Goal: Complete application form

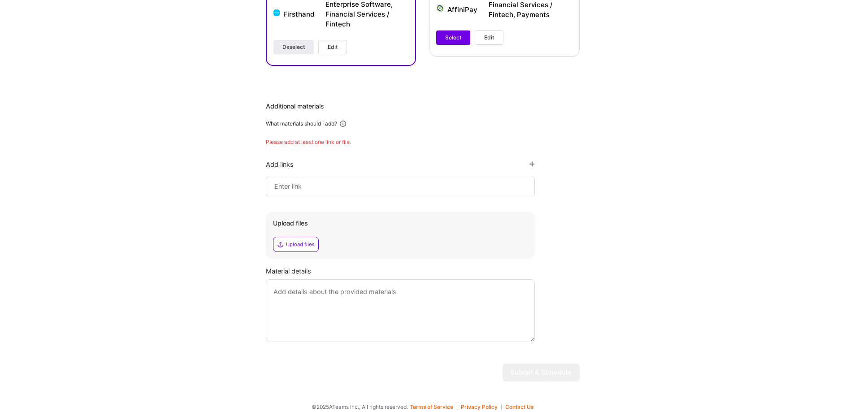
scroll to position [622, 0]
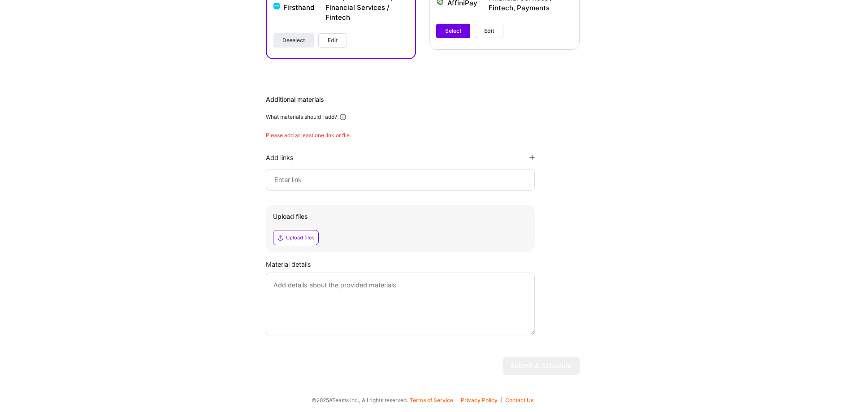
click at [358, 183] on input at bounding box center [401, 179] width 254 height 11
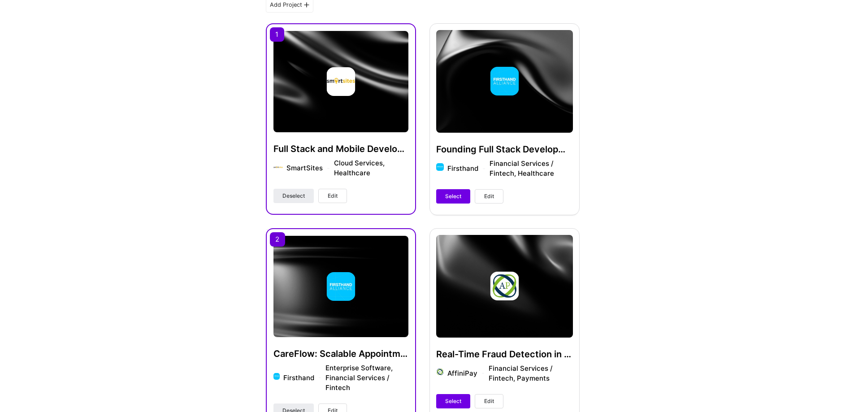
scroll to position [201, 0]
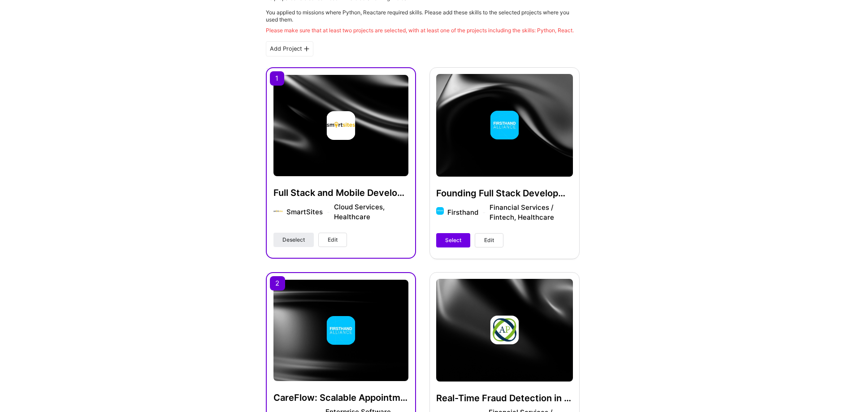
type input "[URL][DOMAIN_NAME][PERSON_NAME]"
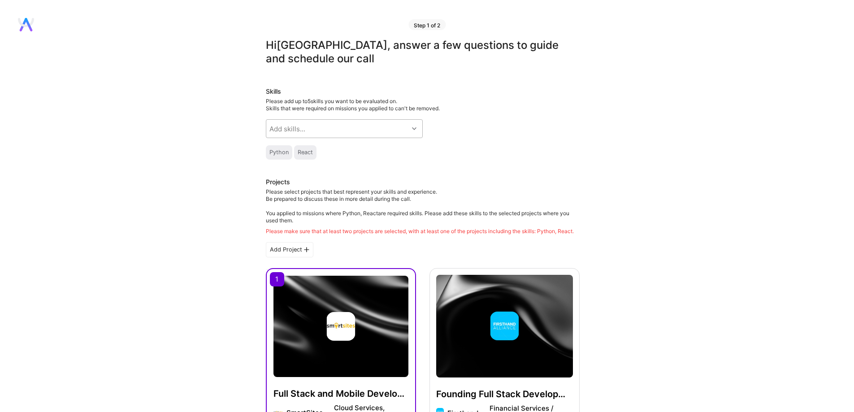
click at [346, 124] on div "Add skills..." at bounding box center [337, 129] width 142 height 18
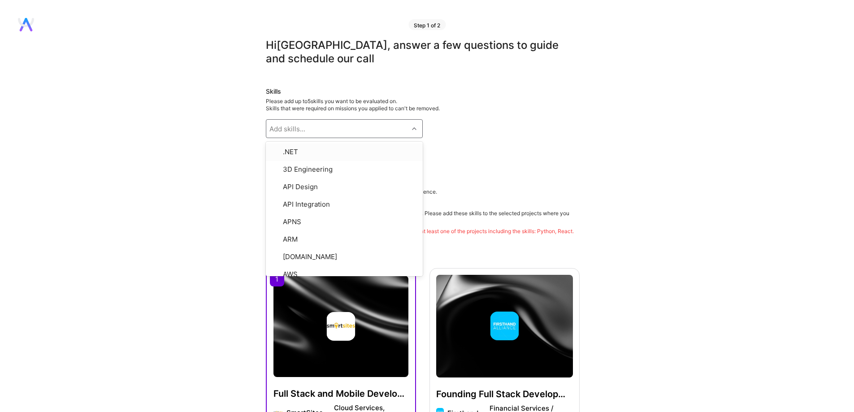
click at [513, 110] on div "Please add up to 5 skills you want to be evaluated on. Skills that were require…" at bounding box center [423, 105] width 314 height 14
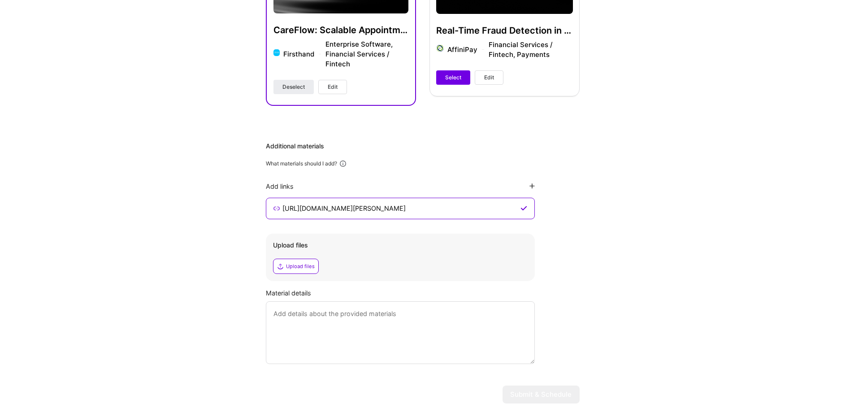
scroll to position [604, 0]
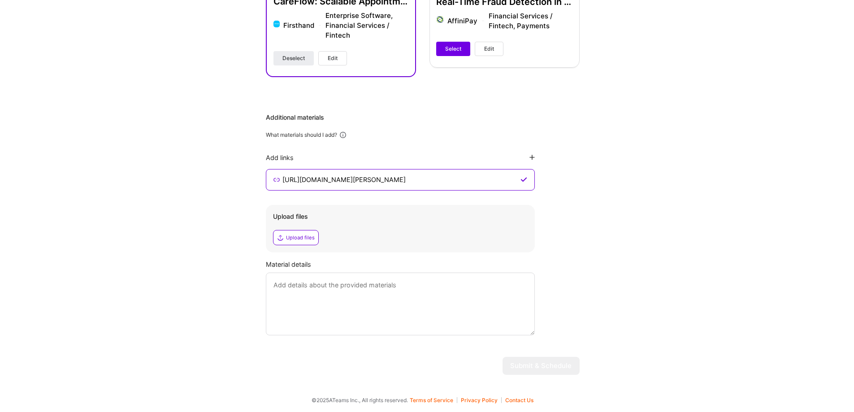
click at [312, 287] on textarea at bounding box center [400, 304] width 269 height 63
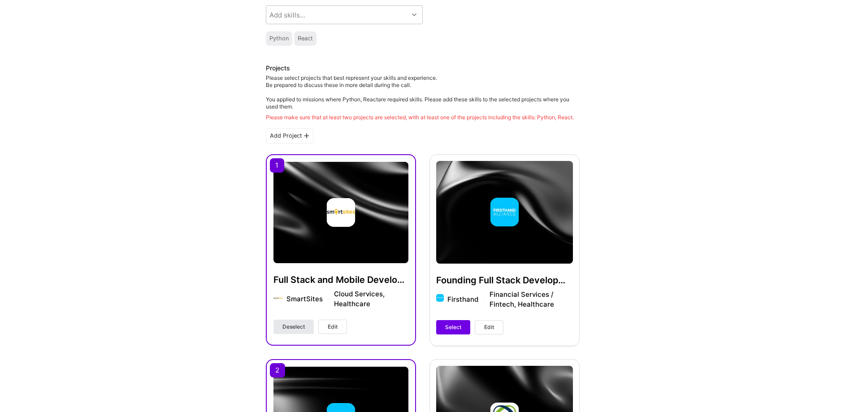
scroll to position [201, 0]
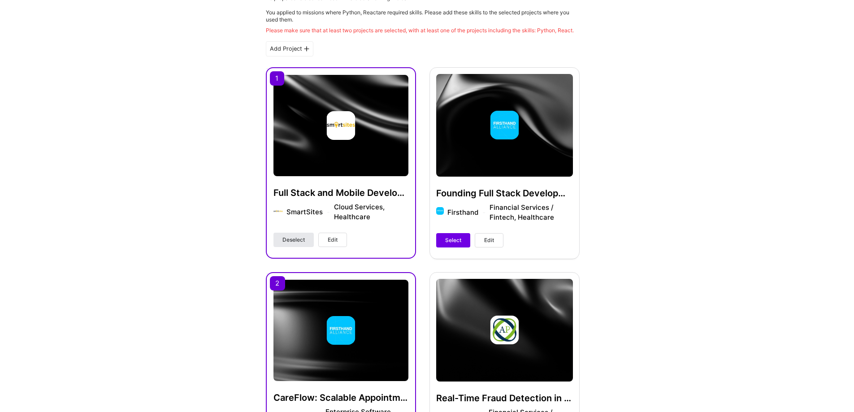
click at [301, 244] on span "Deselect" at bounding box center [293, 240] width 22 height 8
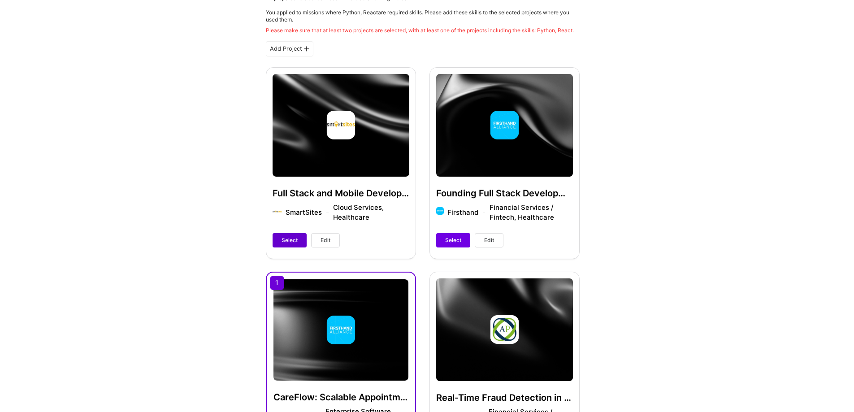
click at [296, 244] on span "Select" at bounding box center [290, 240] width 16 height 8
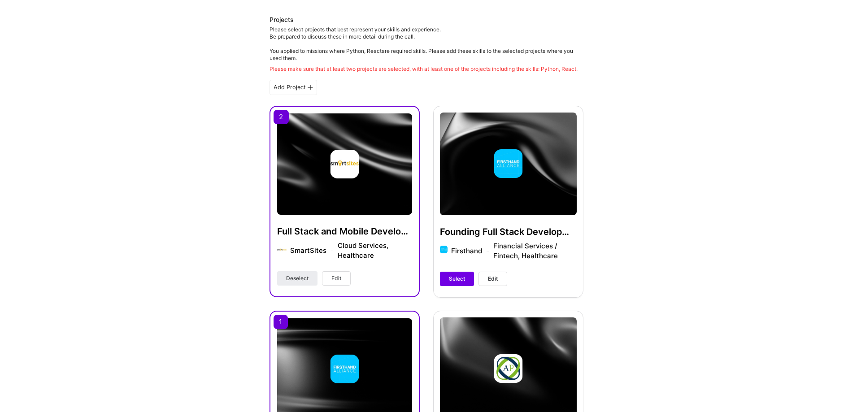
scroll to position [111, 0]
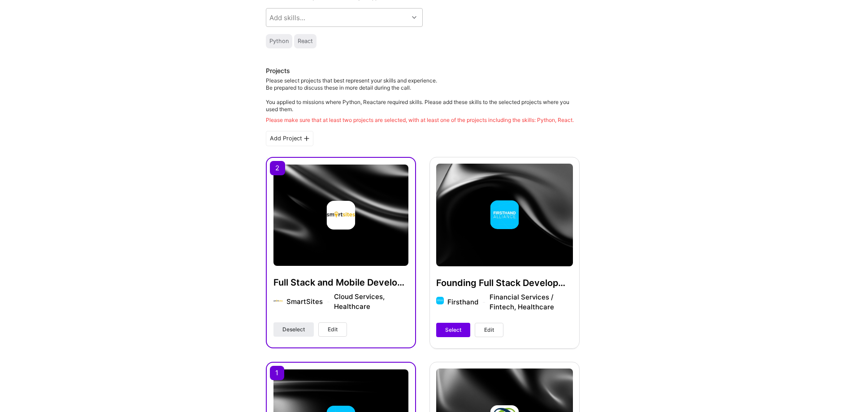
click at [304, 141] on icon at bounding box center [306, 138] width 5 height 5
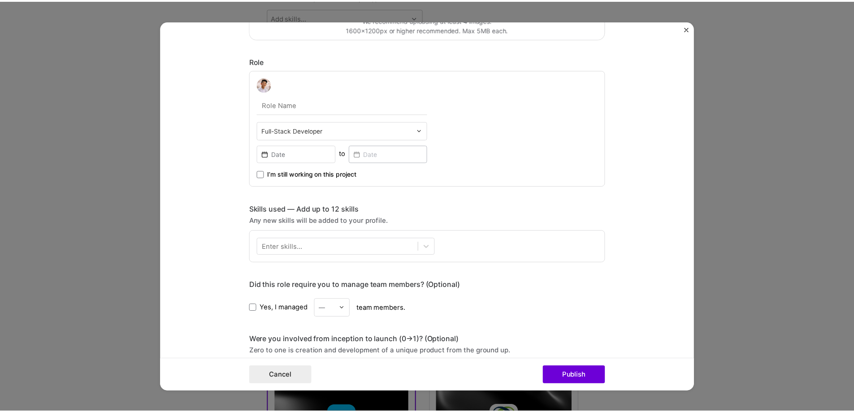
scroll to position [448, 0]
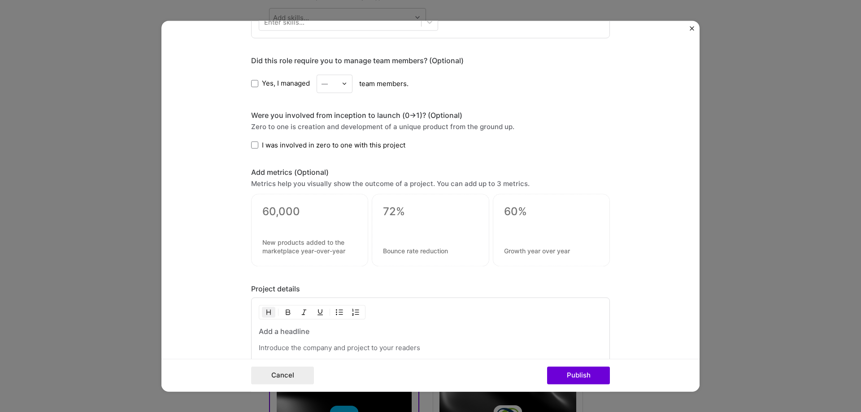
click at [767, 228] on div "Project title Company Project industry Industry Project Link (Optional) Drag an…" at bounding box center [430, 206] width 861 height 412
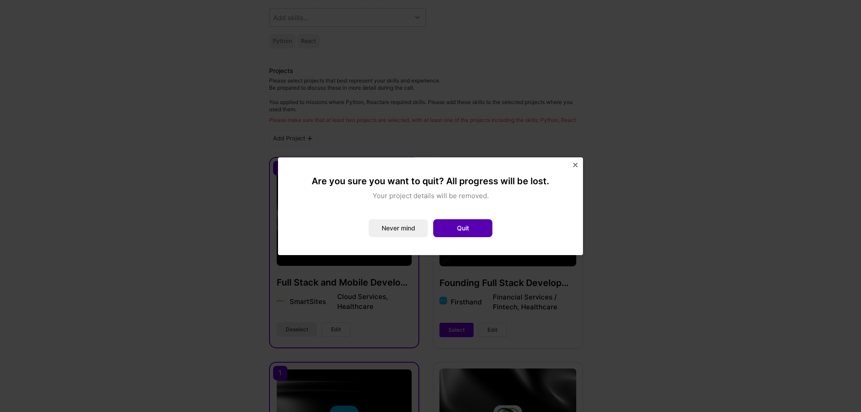
click at [455, 228] on button "Quit" at bounding box center [462, 228] width 59 height 18
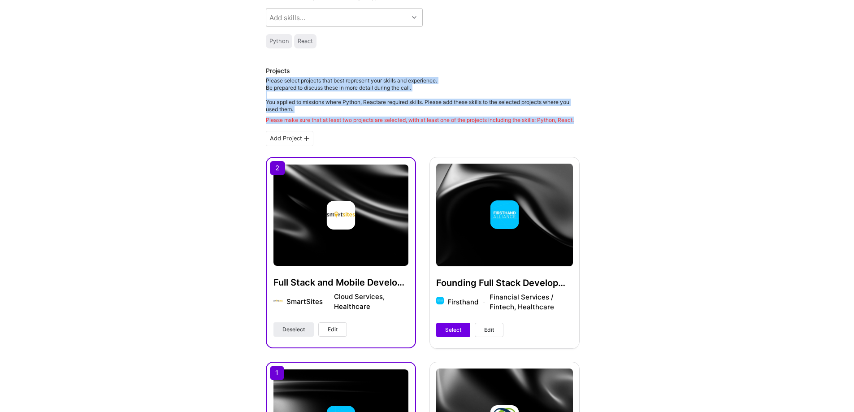
drag, startPoint x: 262, startPoint y: 78, endPoint x: 352, endPoint y: 126, distance: 101.3
click at [352, 126] on div "Hi Dallas , answer a few questions to guide and schedule our call Skills Please…" at bounding box center [422, 397] width 845 height 941
click at [348, 120] on div "Please make sure that at least two projects are selected, with at least one of …" at bounding box center [423, 120] width 314 height 7
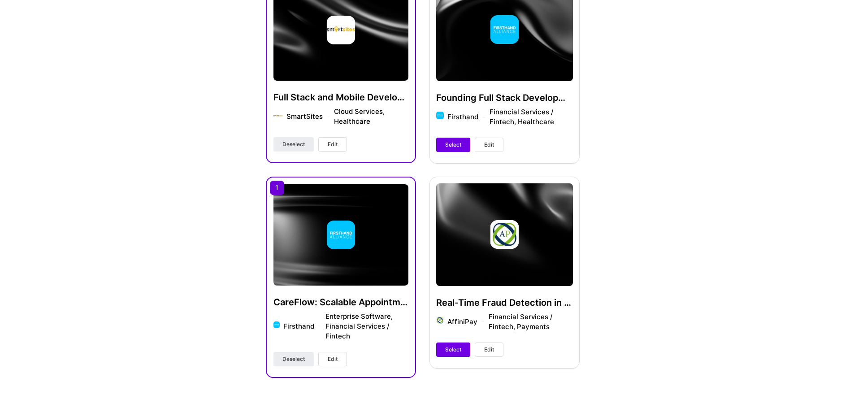
scroll to position [291, 0]
